Goal: Task Accomplishment & Management: Manage account settings

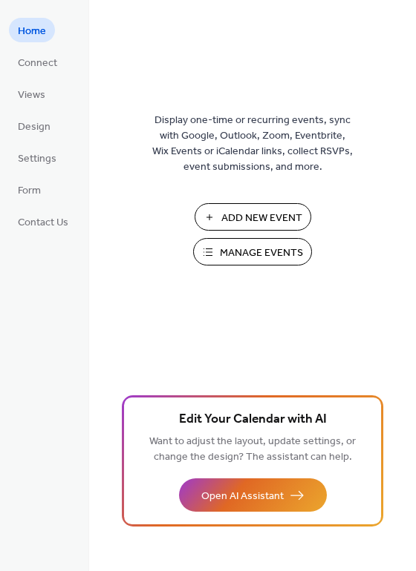
click at [237, 249] on span "Manage Events" at bounding box center [261, 254] width 83 height 16
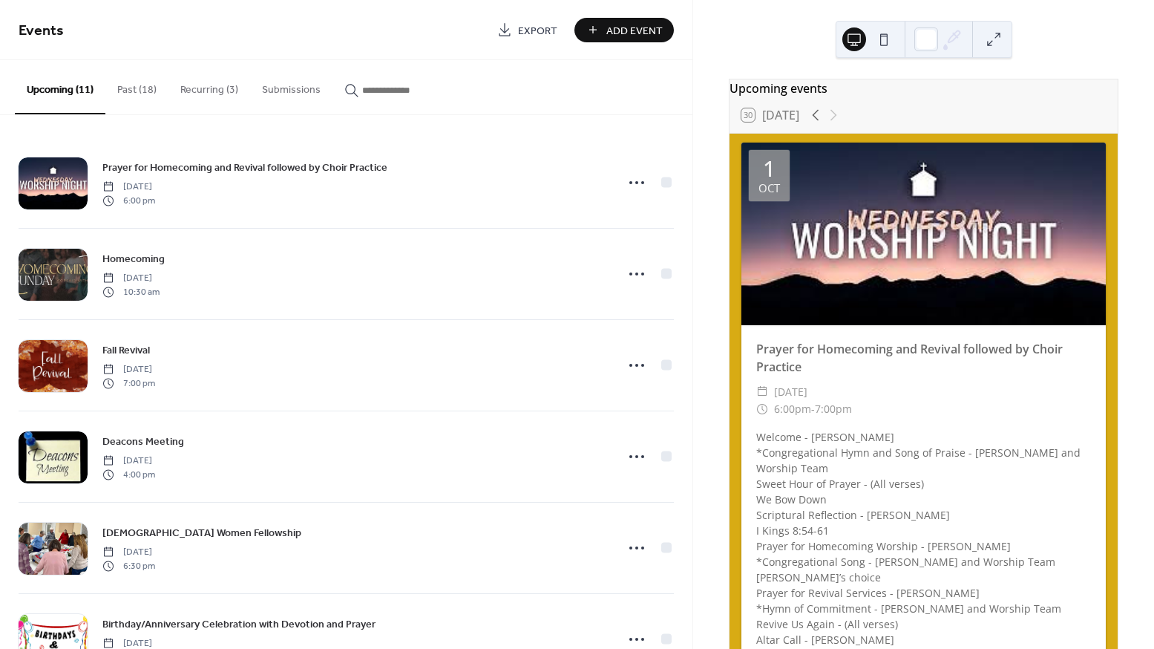
drag, startPoint x: 0, startPoint y: 0, endPoint x: 128, endPoint y: 96, distance: 160.2
click at [128, 96] on button "Past (18)" at bounding box center [136, 86] width 63 height 53
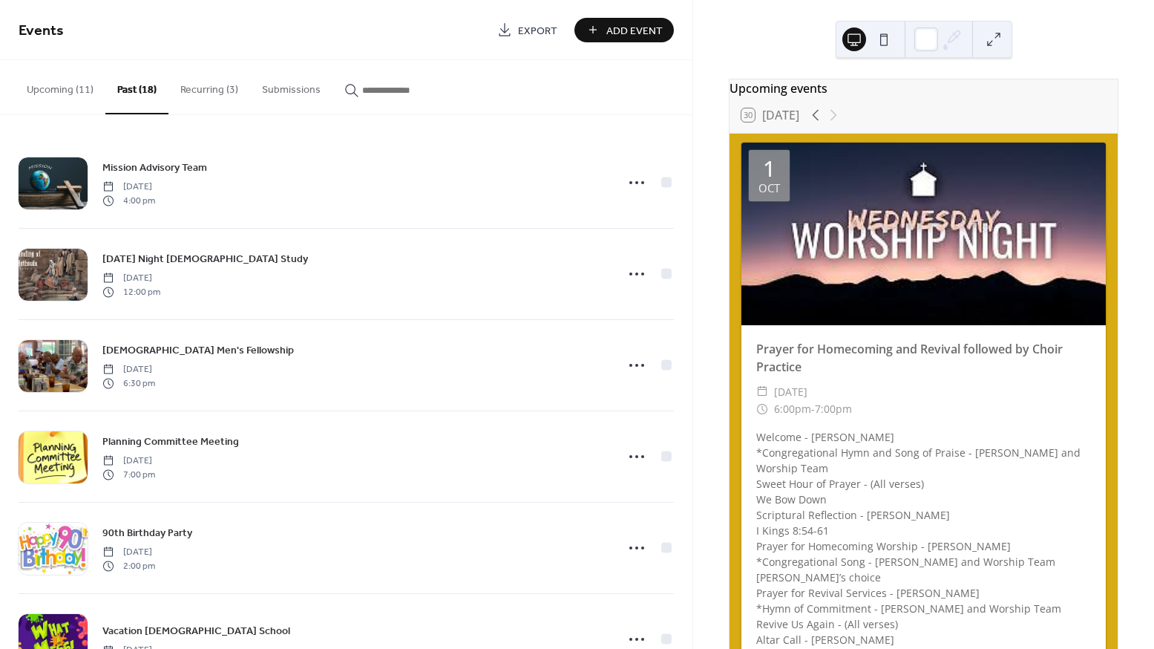
click at [195, 92] on button "Recurring (3)" at bounding box center [209, 86] width 82 height 53
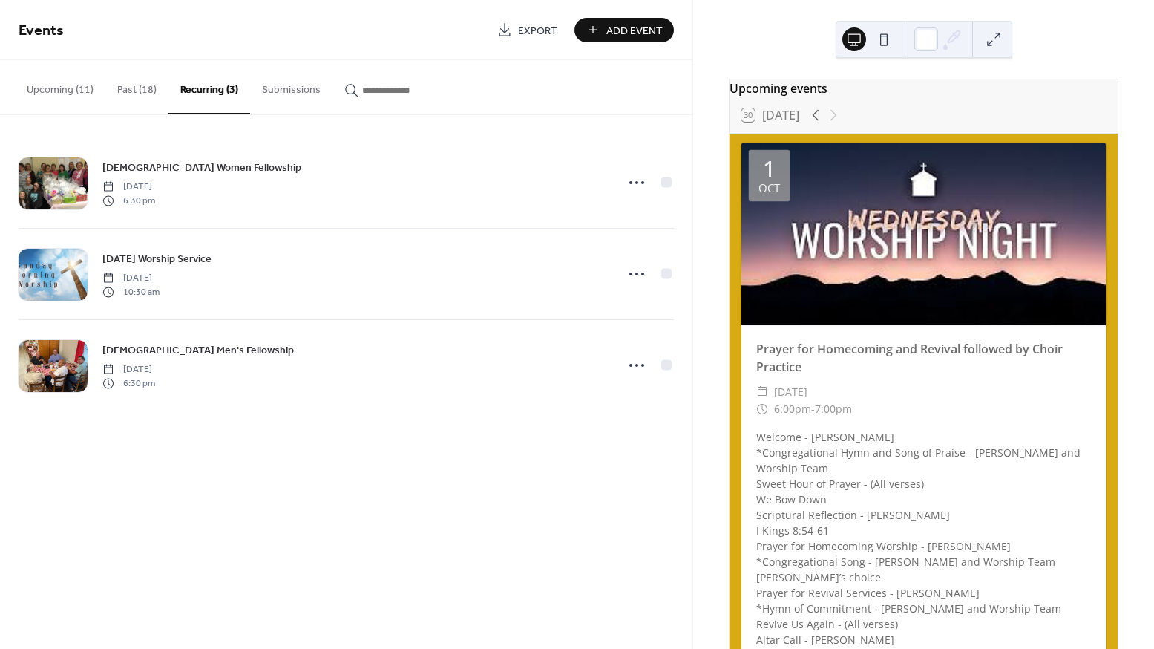
click at [159, 260] on span "[DATE] Worship Service" at bounding box center [156, 260] width 109 height 16
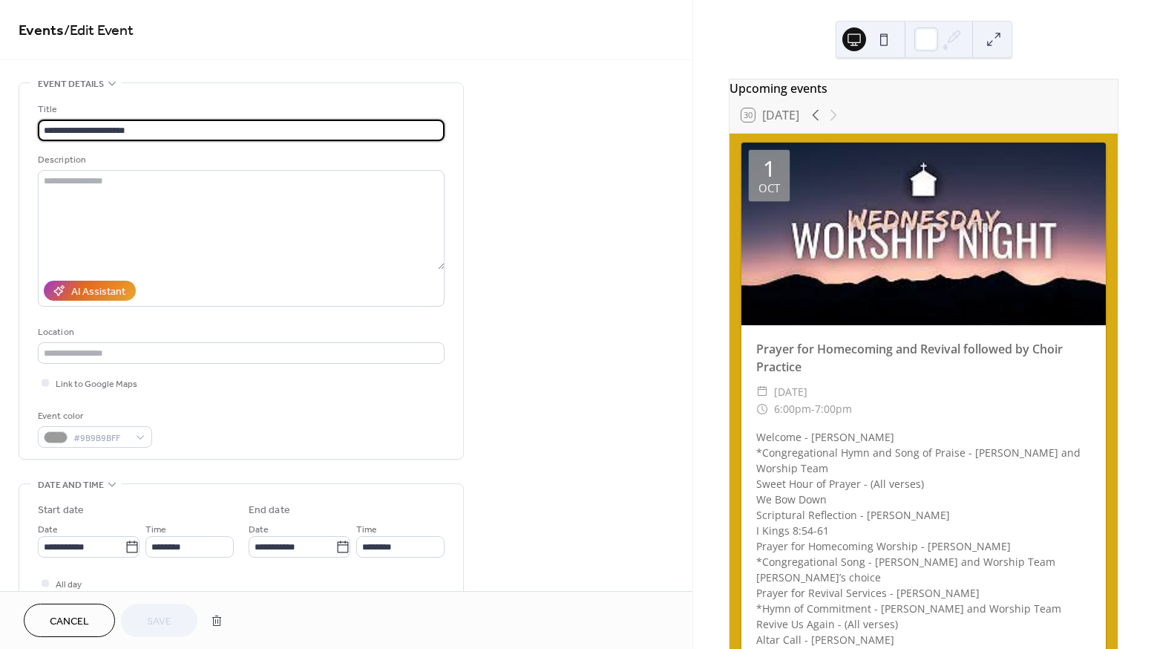
type input "**********"
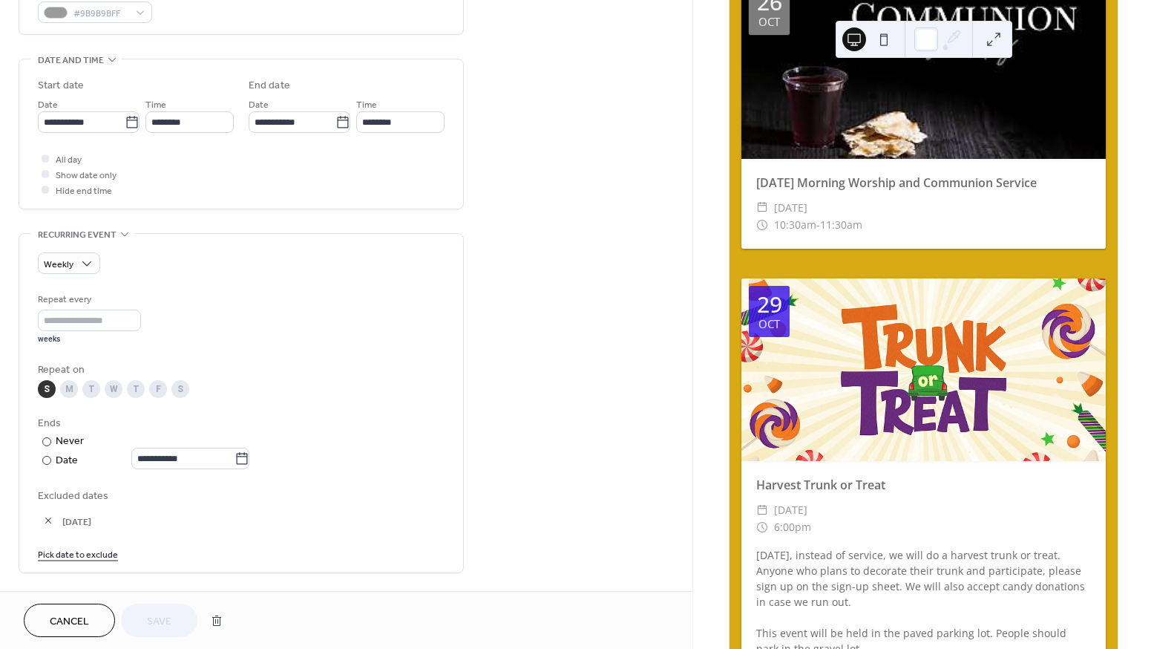
scroll to position [427, 0]
click at [47, 525] on button "button" at bounding box center [48, 517] width 21 height 21
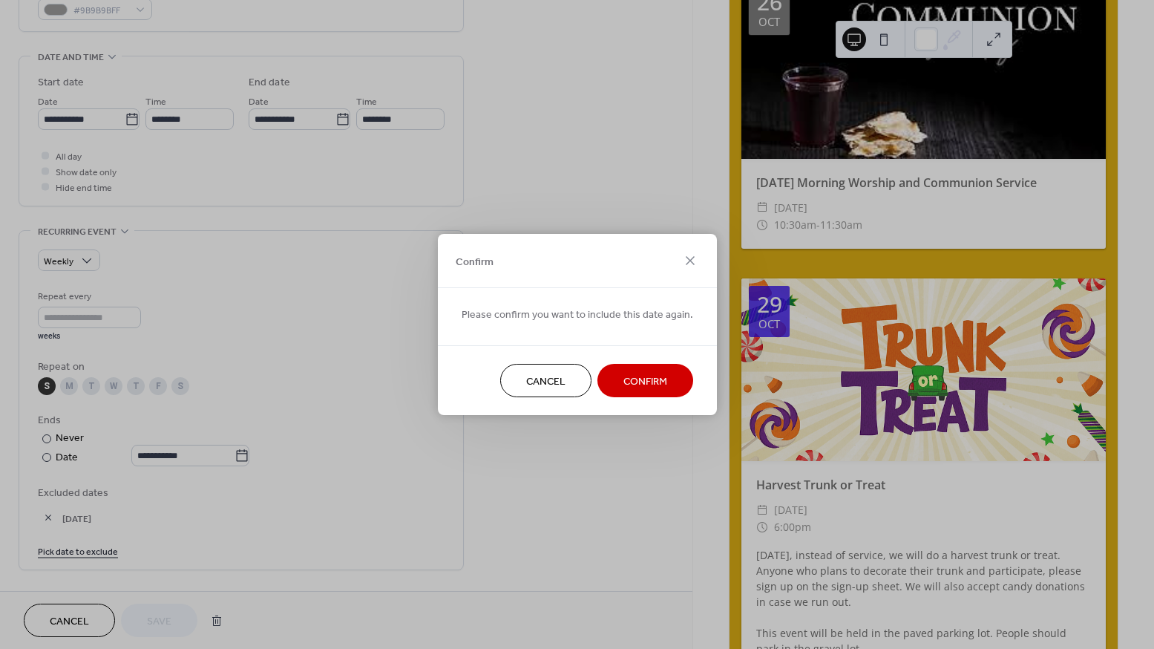
click at [623, 378] on span "Confirm" at bounding box center [645, 382] width 44 height 16
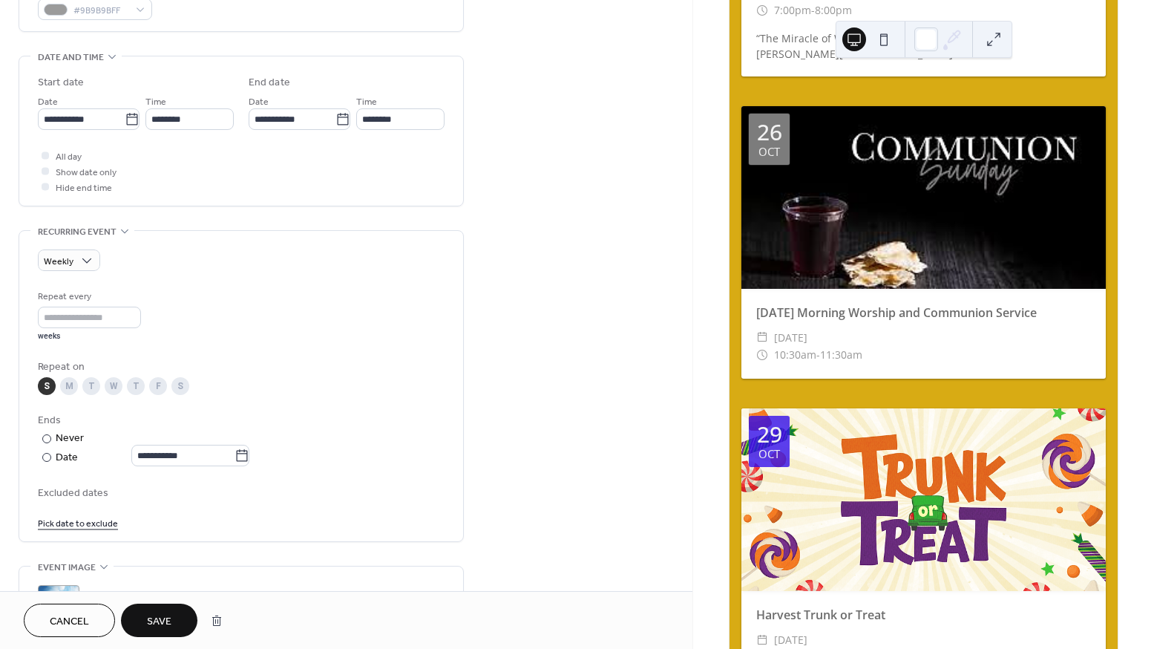
scroll to position [4758, 0]
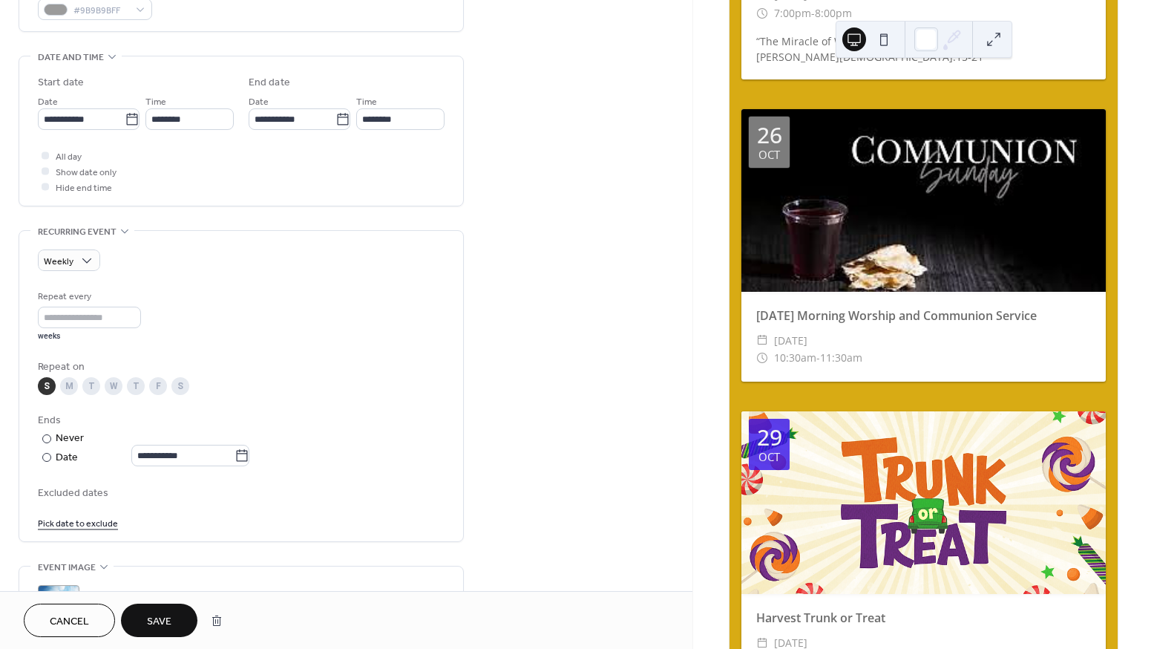
click at [64, 530] on link "Pick date to exclude" at bounding box center [78, 522] width 80 height 16
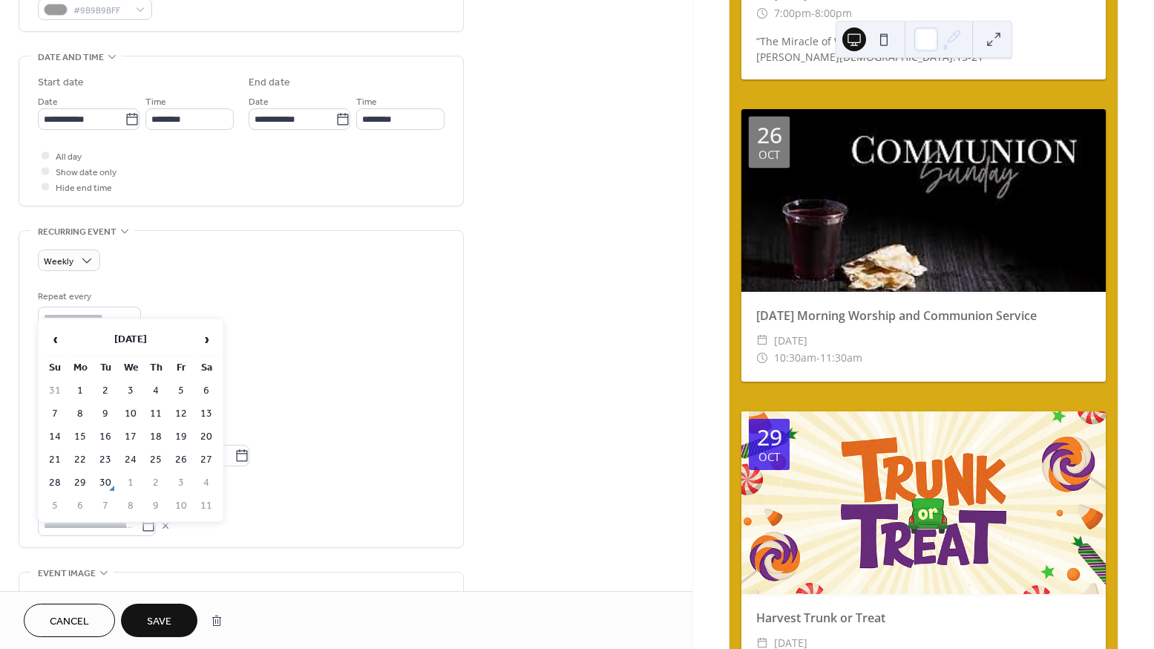
click at [204, 344] on span "›" at bounding box center [206, 339] width 22 height 30
click at [54, 409] on td "5" at bounding box center [55, 414] width 24 height 22
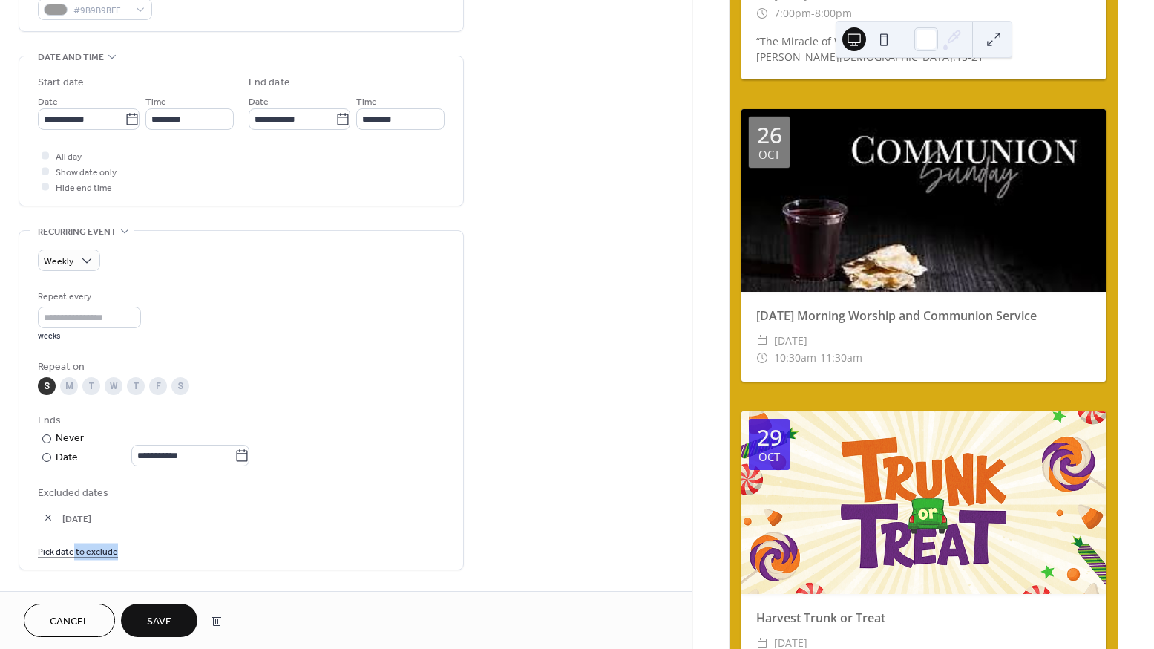
drag, startPoint x: 830, startPoint y: 276, endPoint x: 73, endPoint y: 567, distance: 810.3
click at [73, 560] on span "Pick date to exclude" at bounding box center [78, 552] width 80 height 16
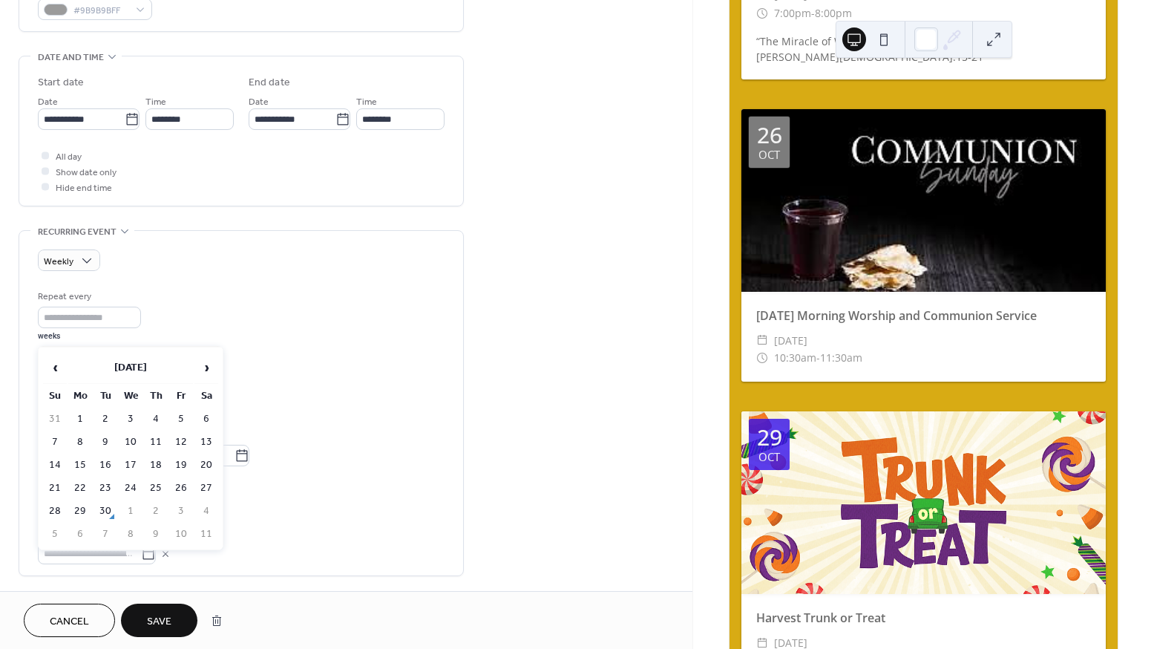
click at [203, 362] on span "›" at bounding box center [206, 368] width 22 height 30
click at [55, 505] on td "26" at bounding box center [55, 511] width 24 height 22
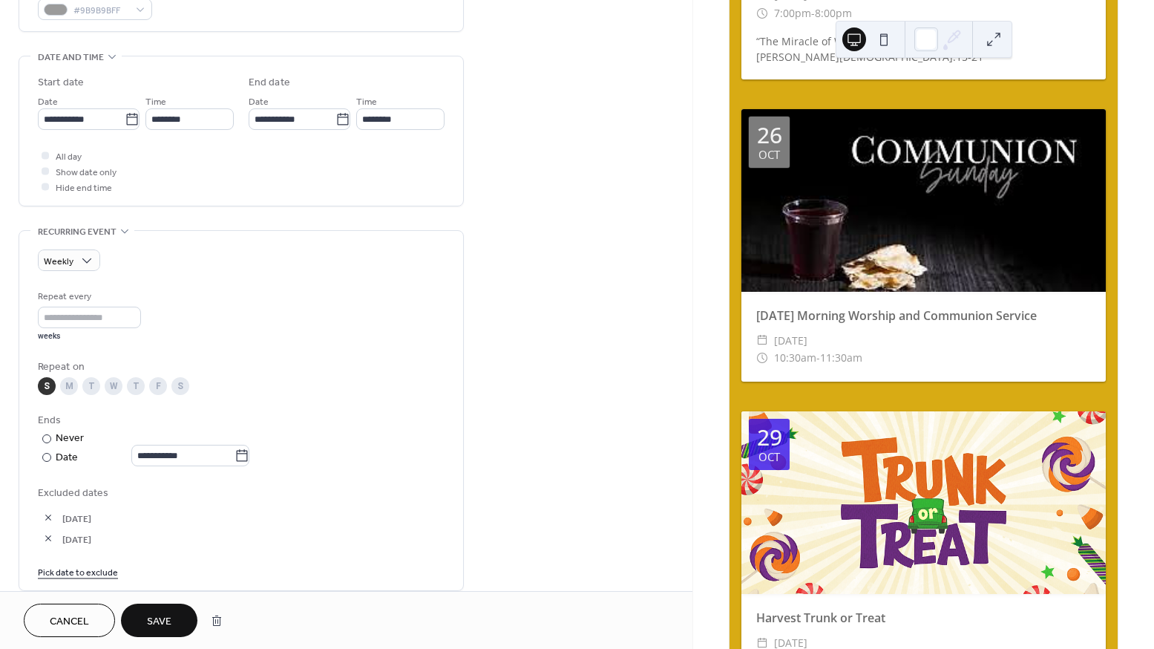
click at [154, 614] on span "Save" at bounding box center [159, 622] width 24 height 16
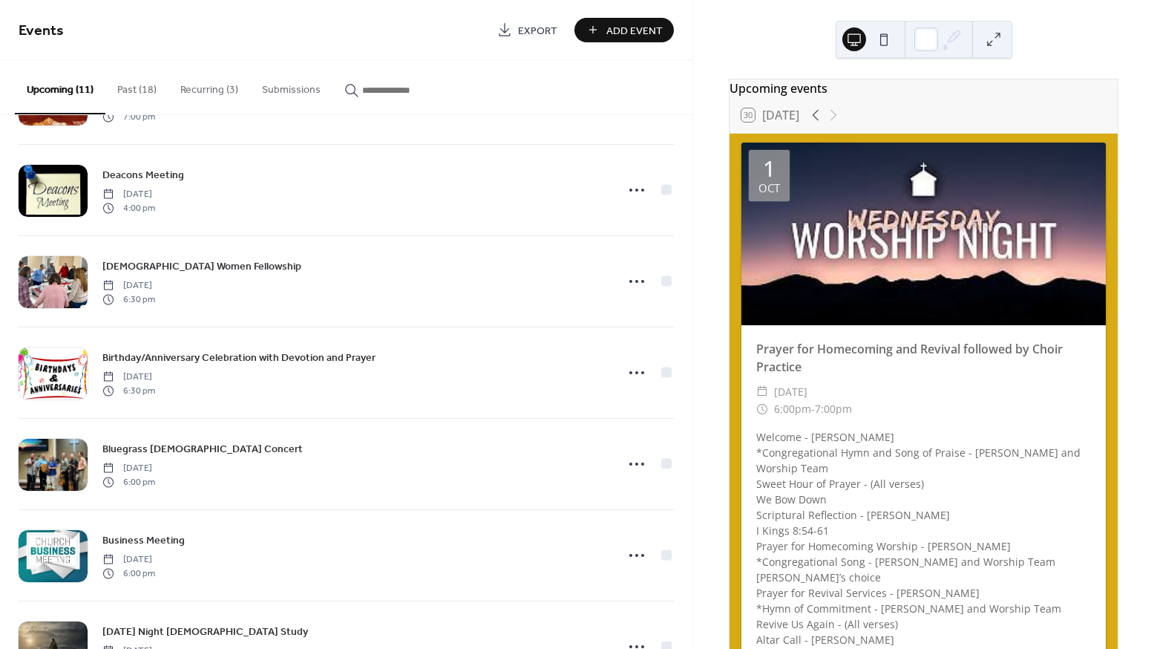
scroll to position [3, 0]
